Goal: Navigation & Orientation: Find specific page/section

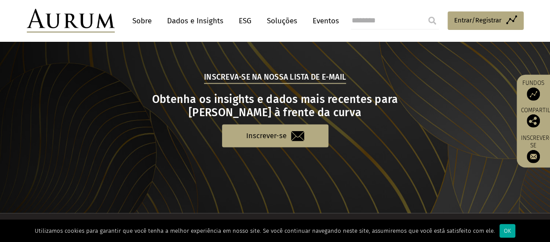
scroll to position [882, 0]
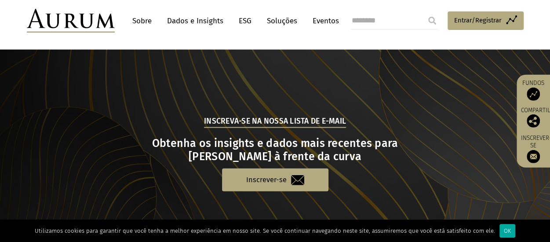
click at [534, 92] on img at bounding box center [532, 93] width 13 height 13
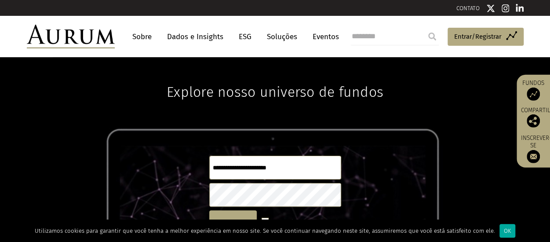
click at [141, 35] on font "Sobre" at bounding box center [141, 36] width 19 height 9
